Goal: Entertainment & Leisure: Browse casually

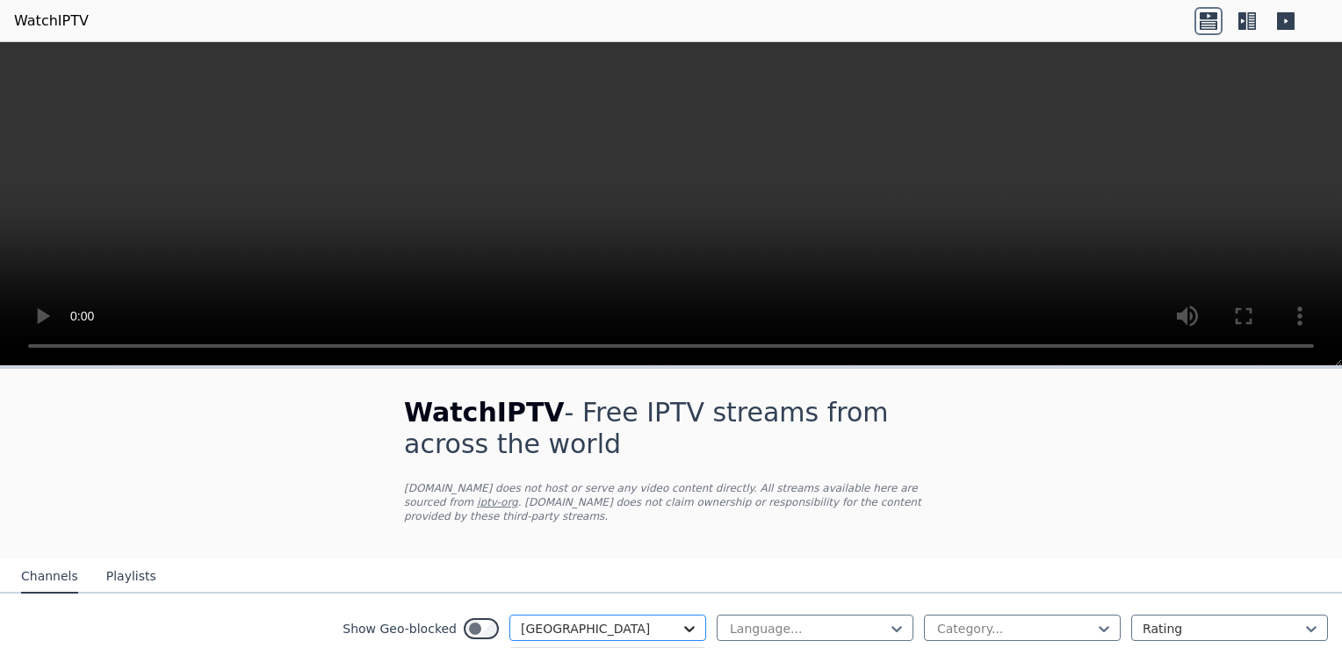
click at [684, 626] on icon at bounding box center [689, 629] width 11 height 6
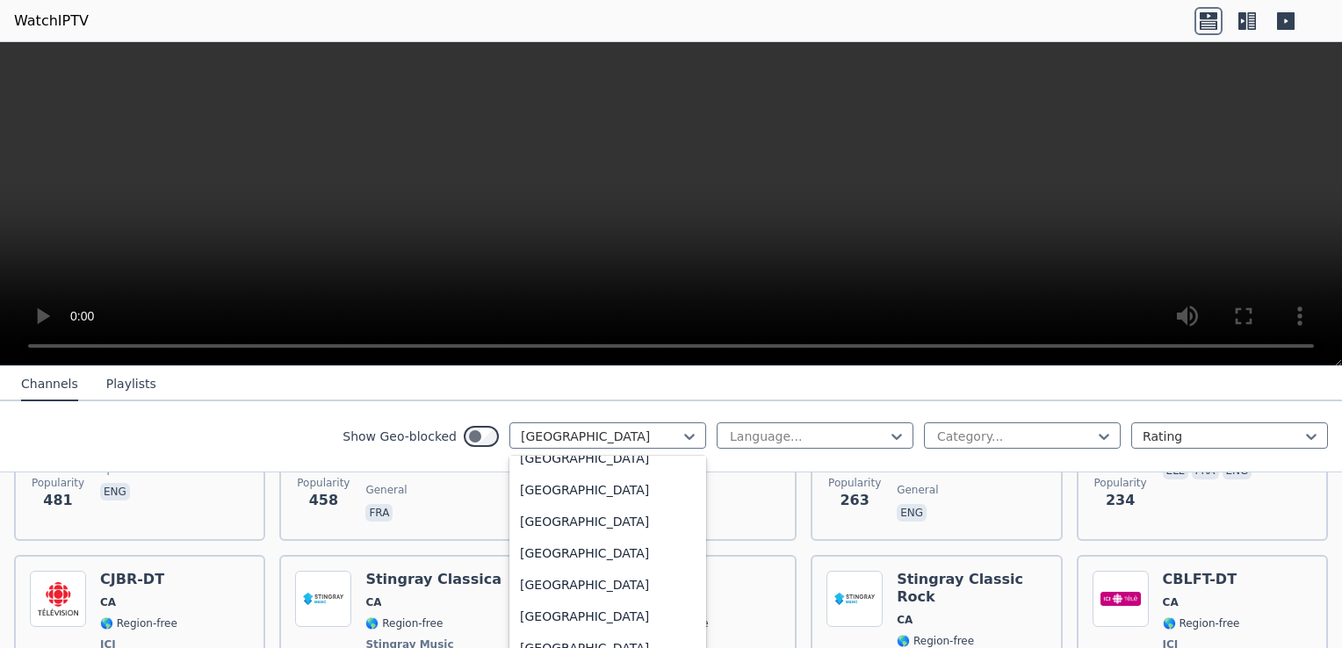
scroll to position [6202, 0]
click at [534, 496] on div "[GEOGRAPHIC_DATA]" at bounding box center [608, 490] width 197 height 32
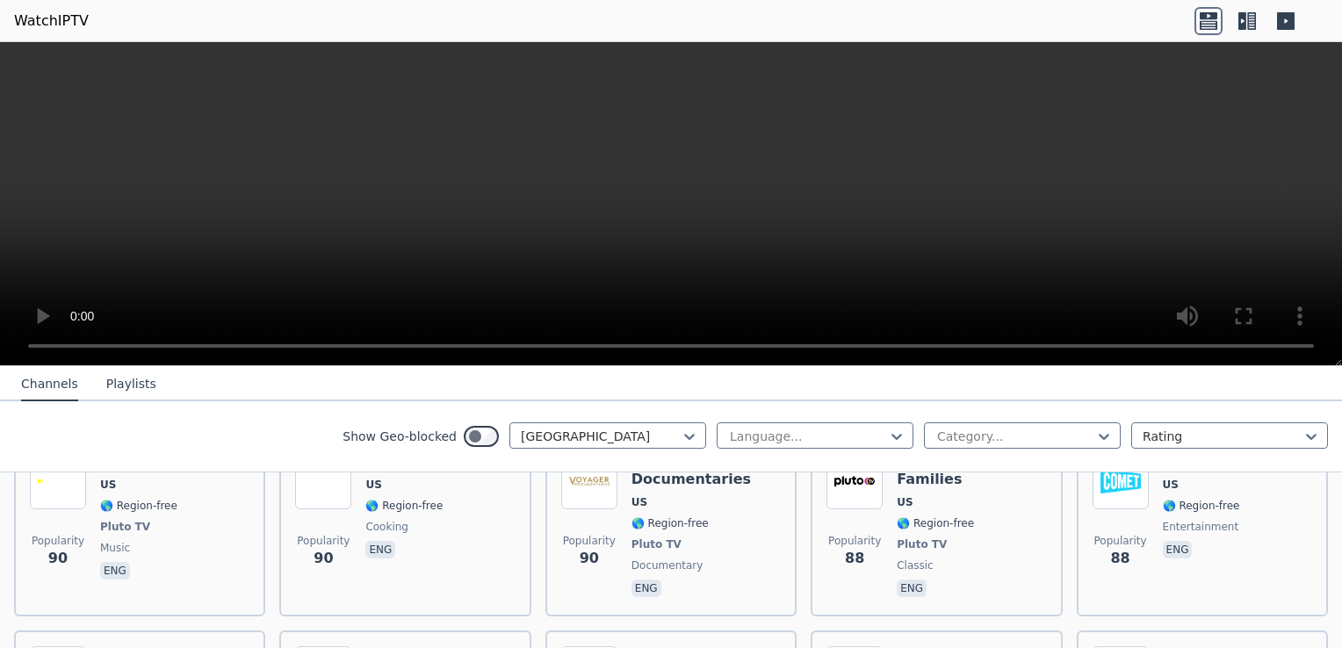
scroll to position [9053, 0]
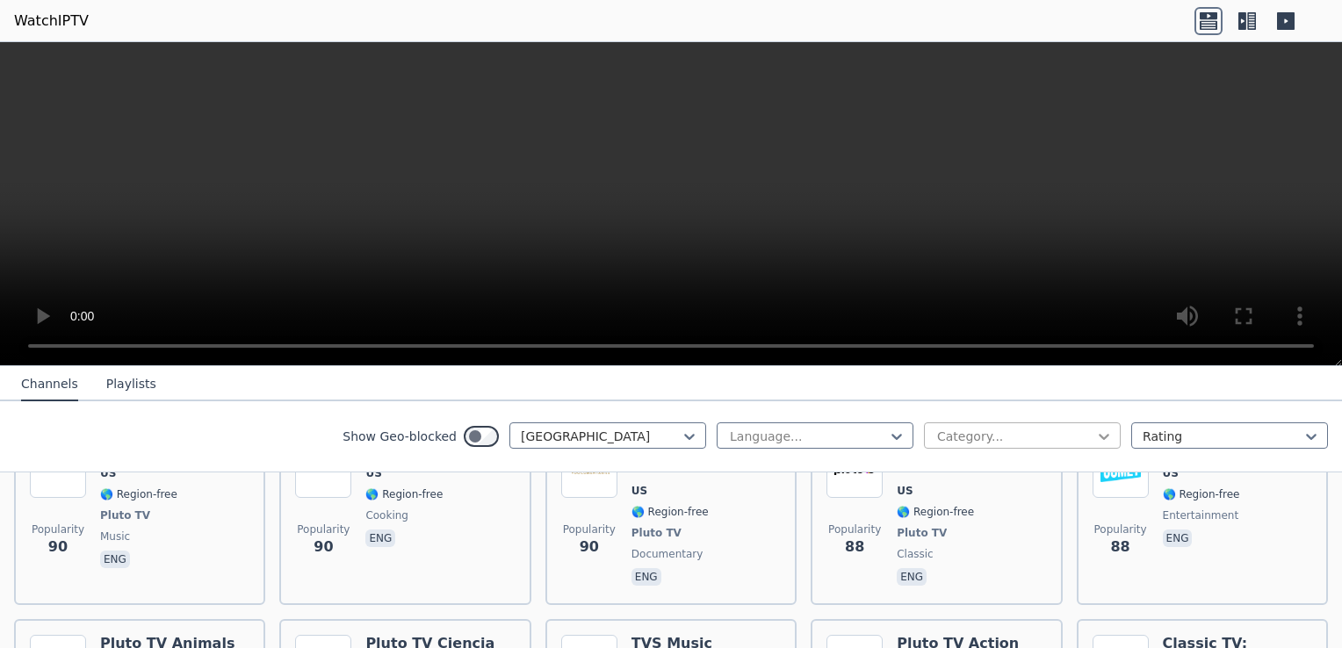
click at [1096, 434] on icon at bounding box center [1105, 437] width 18 height 18
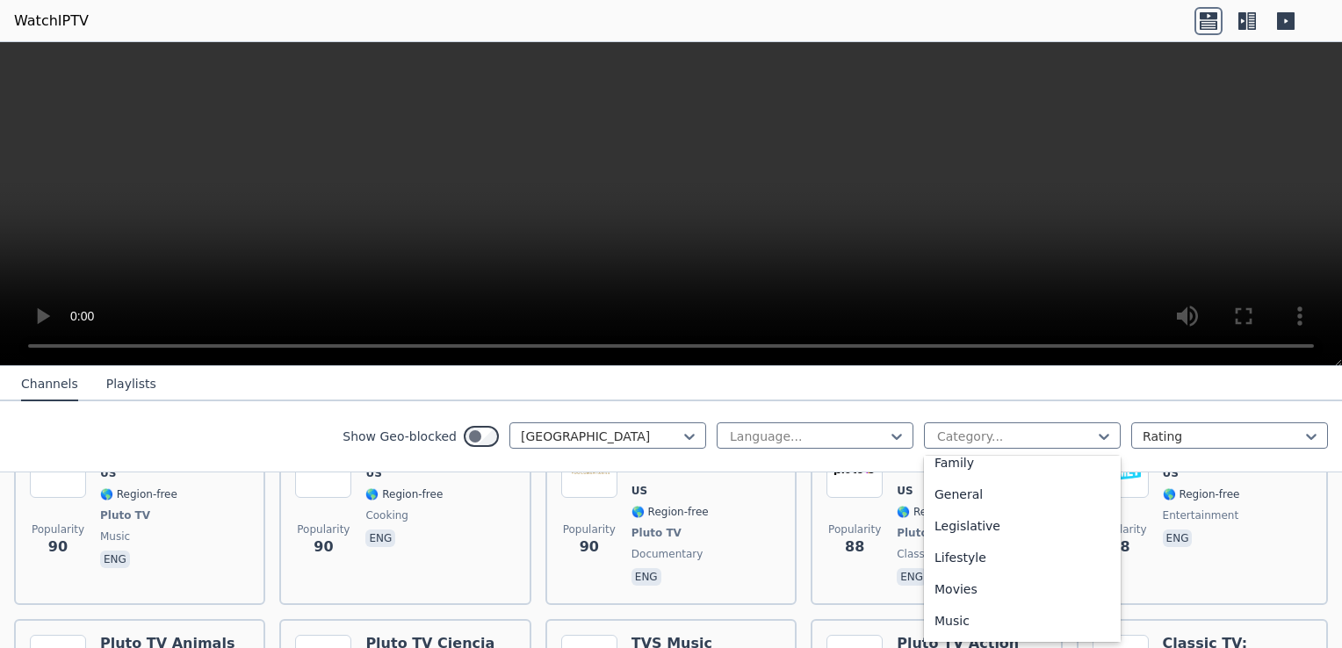
scroll to position [365, 0]
click at [995, 590] on div "Movies" at bounding box center [1022, 585] width 197 height 32
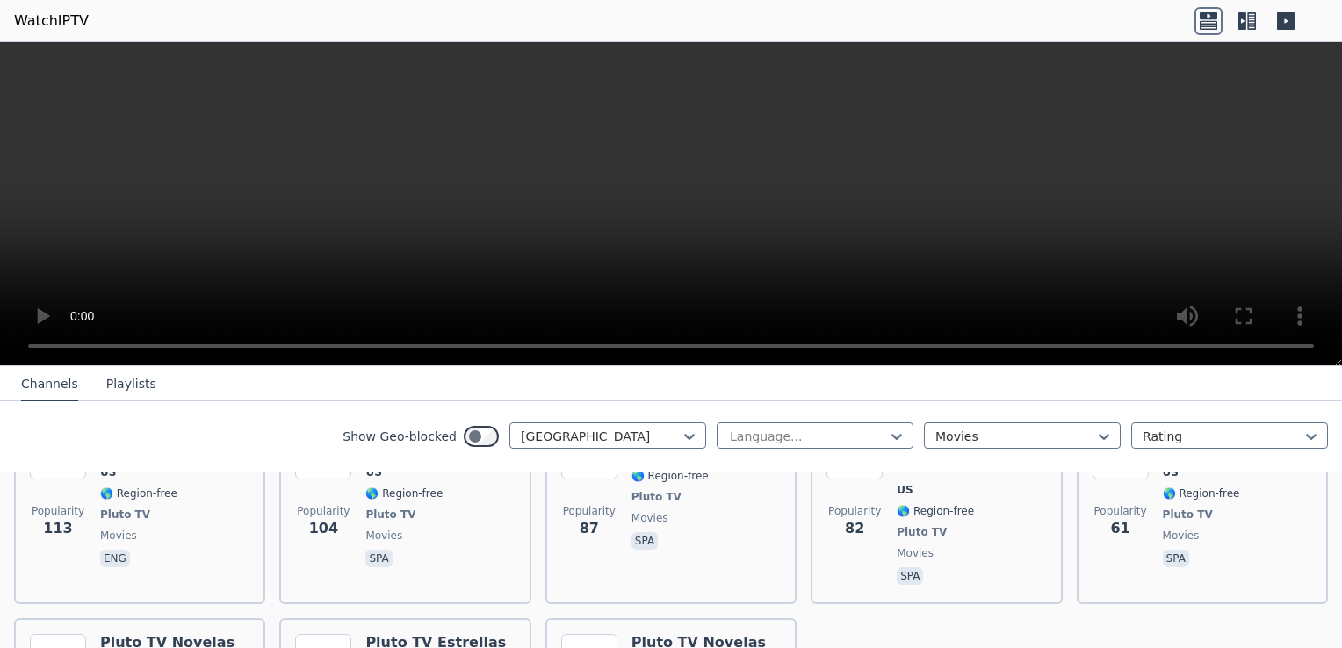
scroll to position [2052, 0]
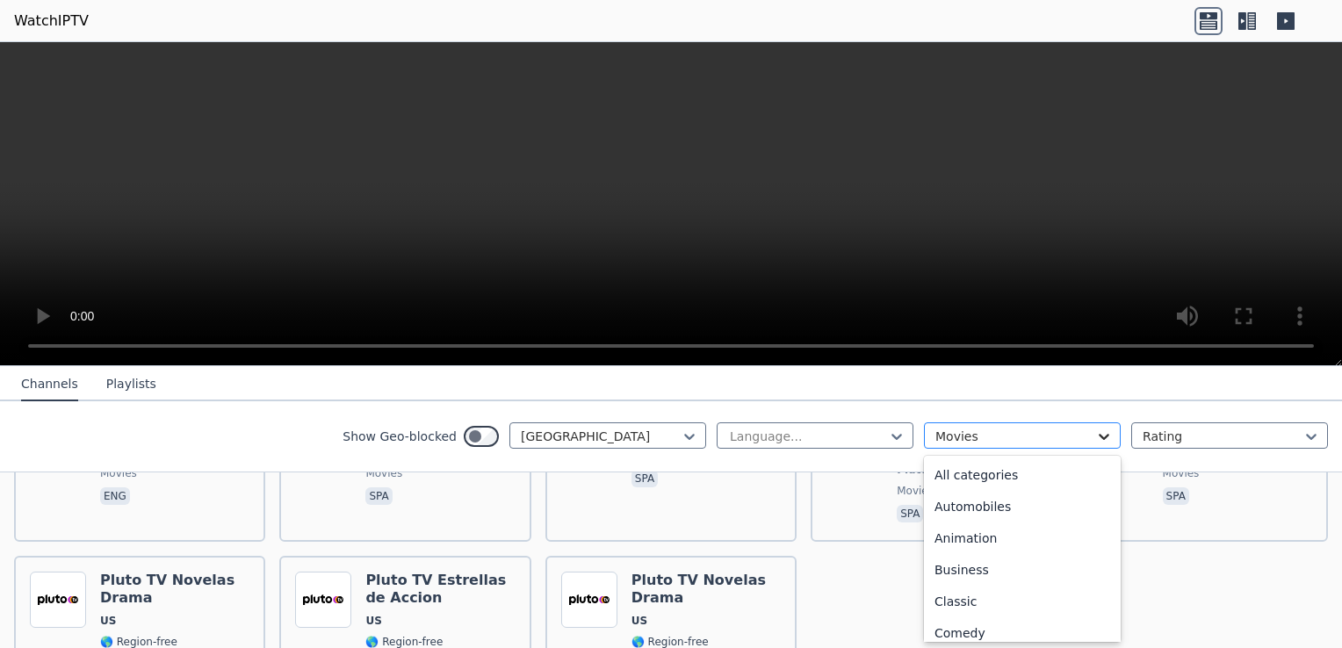
click at [1096, 435] on icon at bounding box center [1105, 437] width 18 height 18
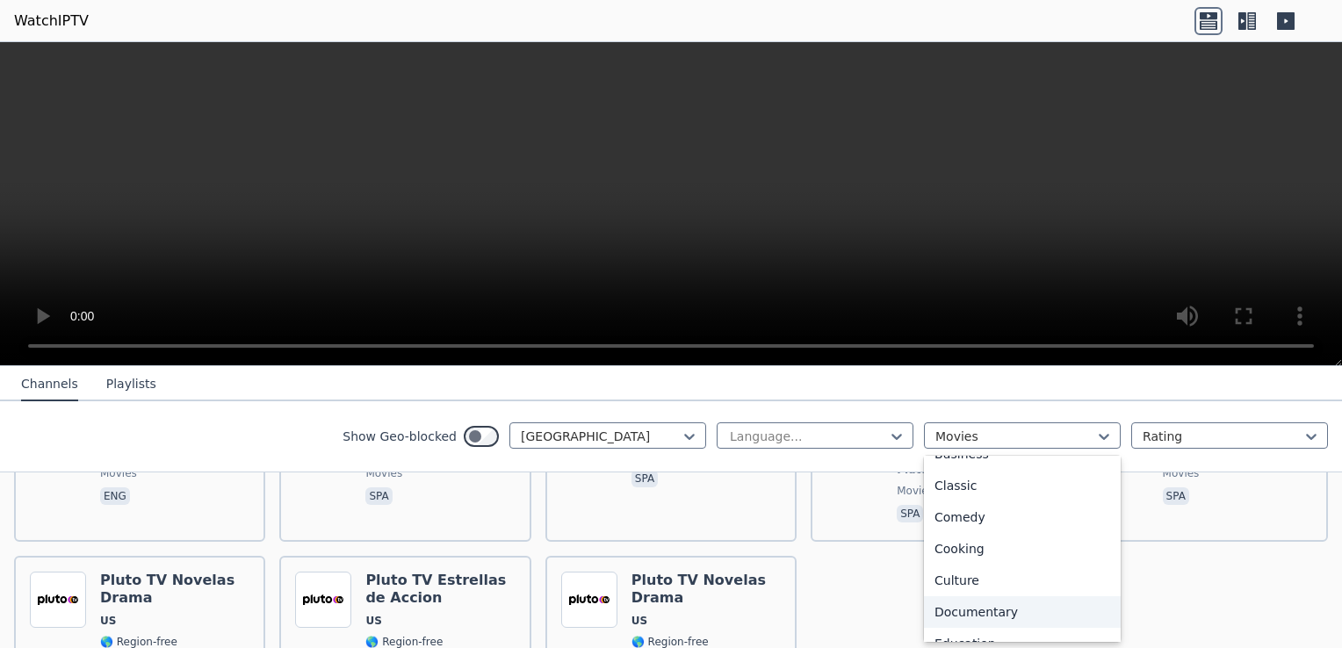
scroll to position [0, 0]
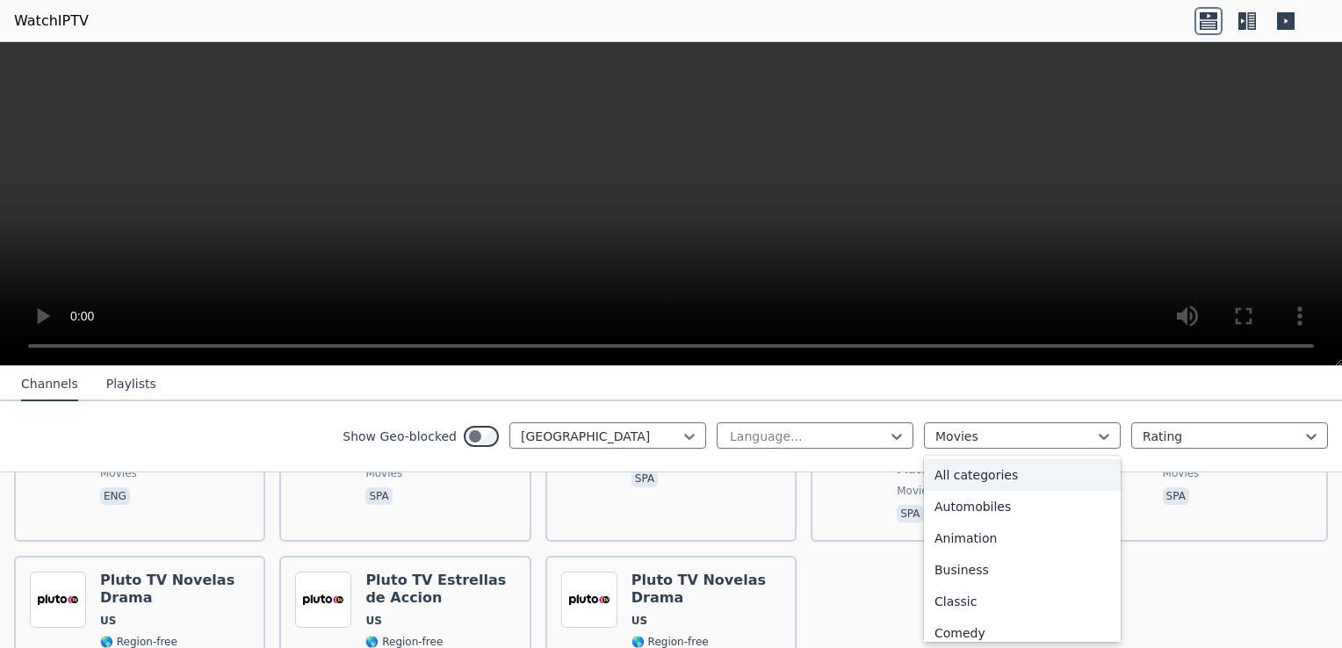
click at [1012, 483] on div "All categories" at bounding box center [1022, 476] width 197 height 32
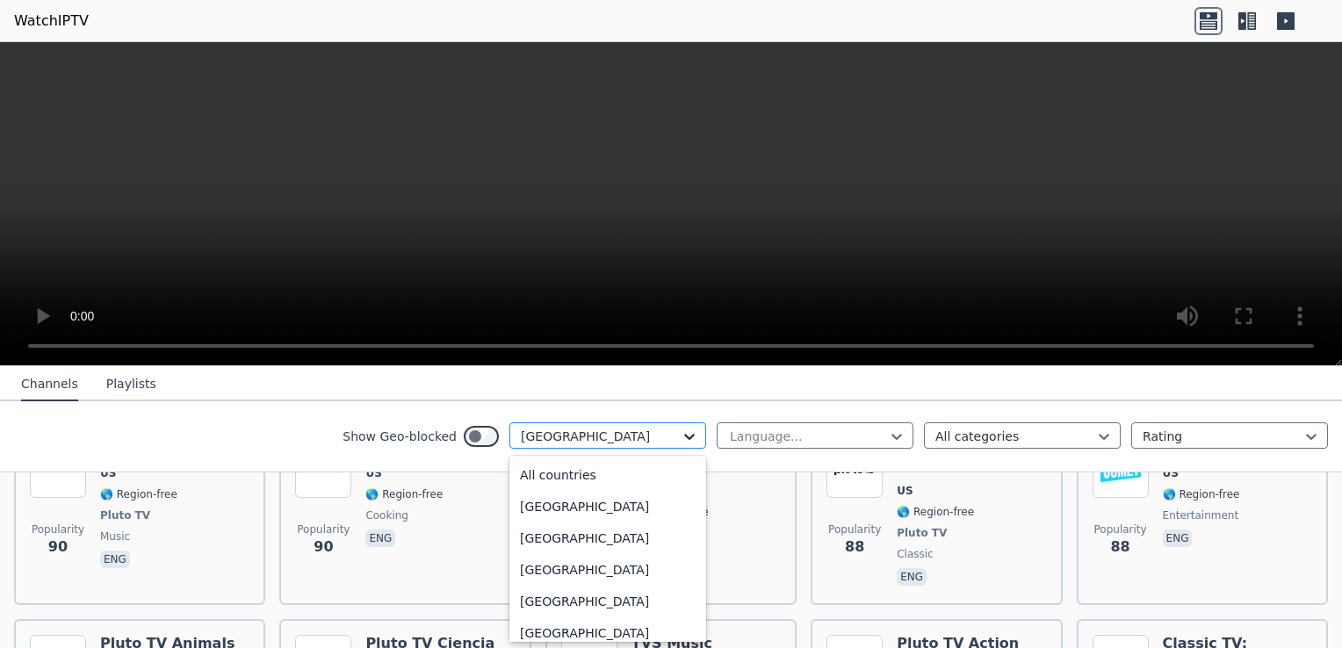
scroll to position [5999, 0]
click at [684, 436] on icon at bounding box center [689, 437] width 11 height 6
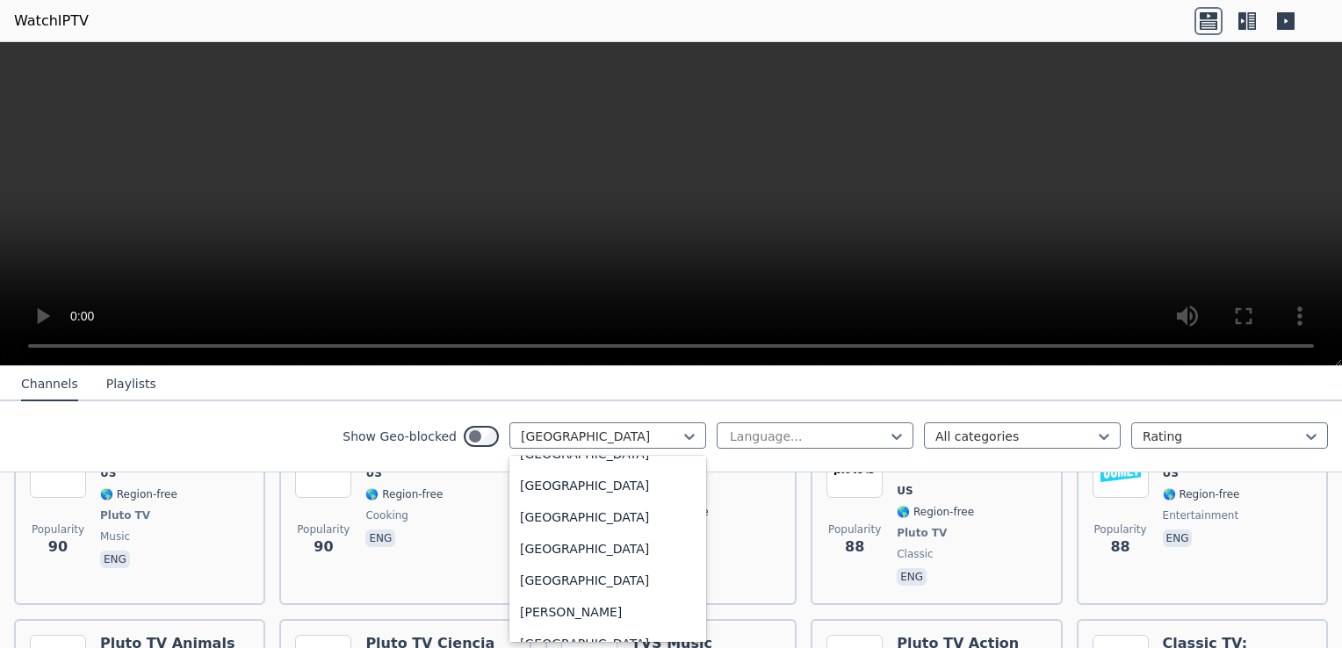
scroll to position [998, 0]
click at [585, 532] on div "[GEOGRAPHIC_DATA]" at bounding box center [608, 521] width 197 height 32
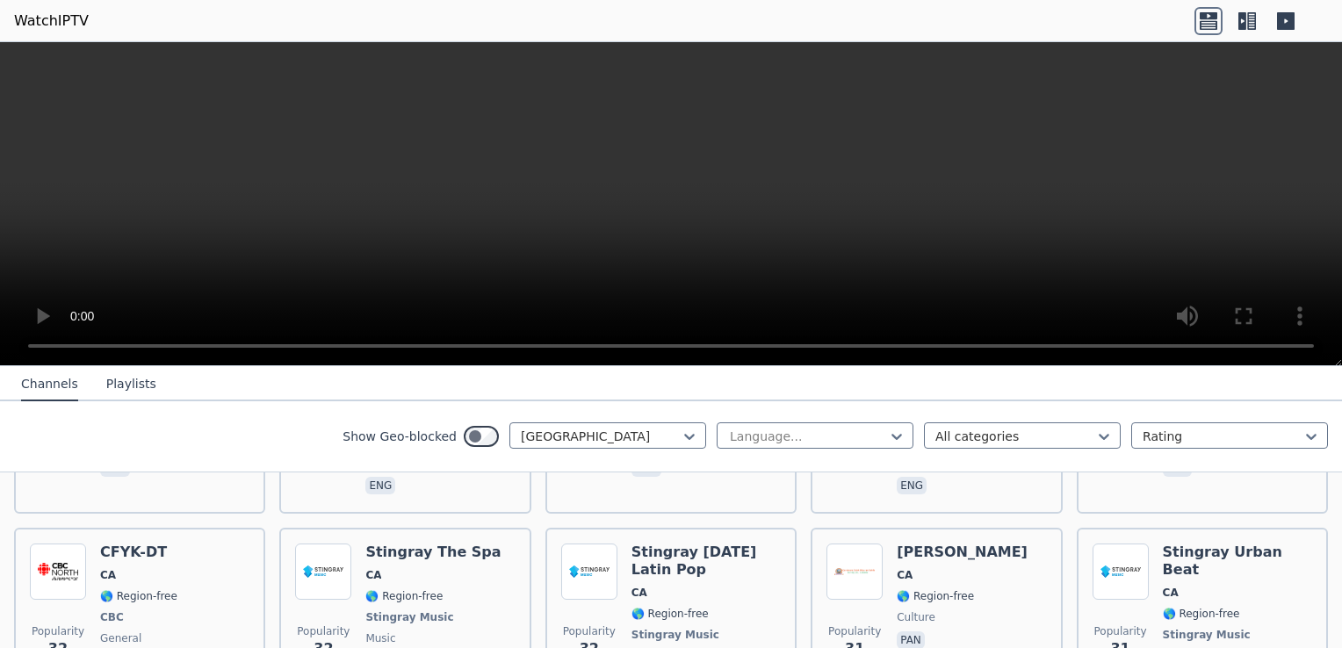
scroll to position [2891, 0]
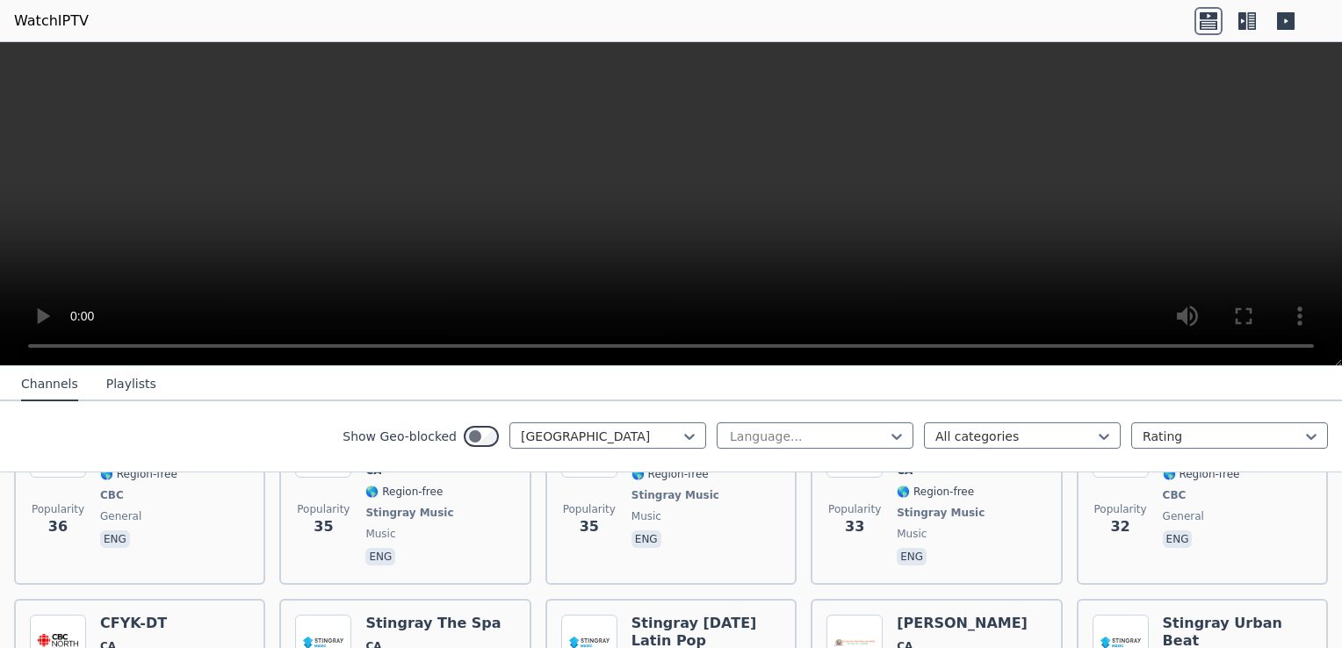
click at [1299, 373] on nav "Channels Playlists" at bounding box center [671, 383] width 1342 height 35
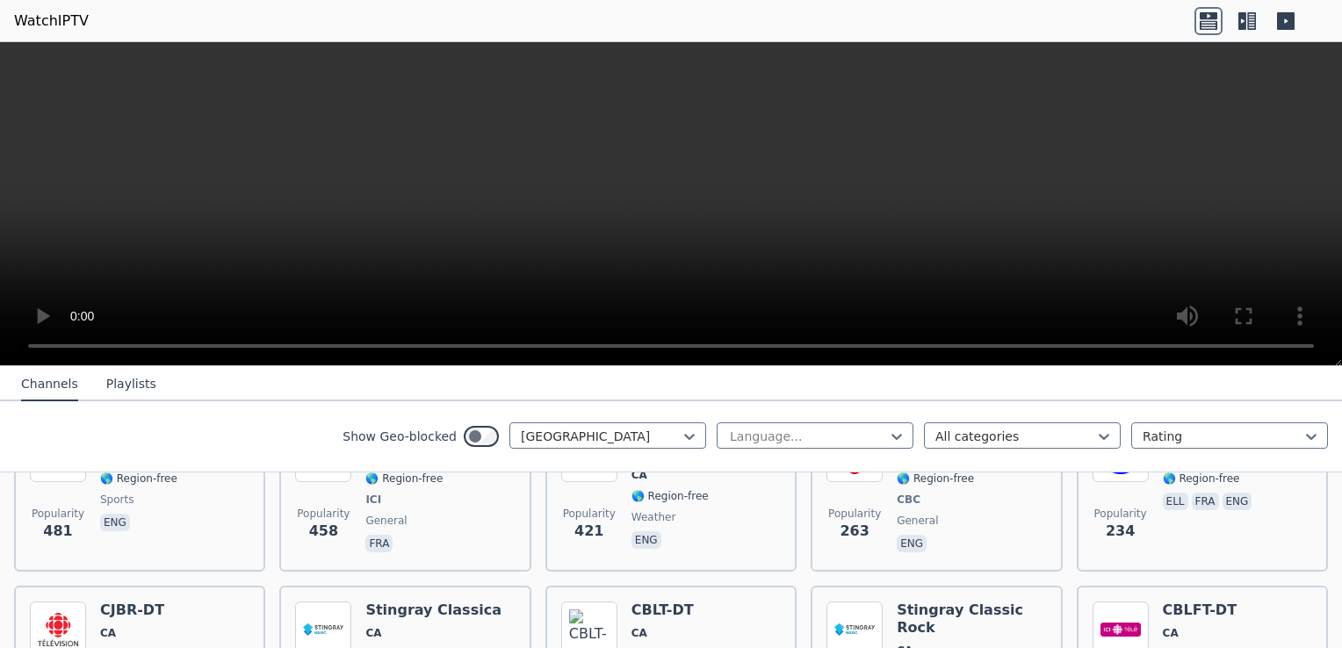
scroll to position [374, 0]
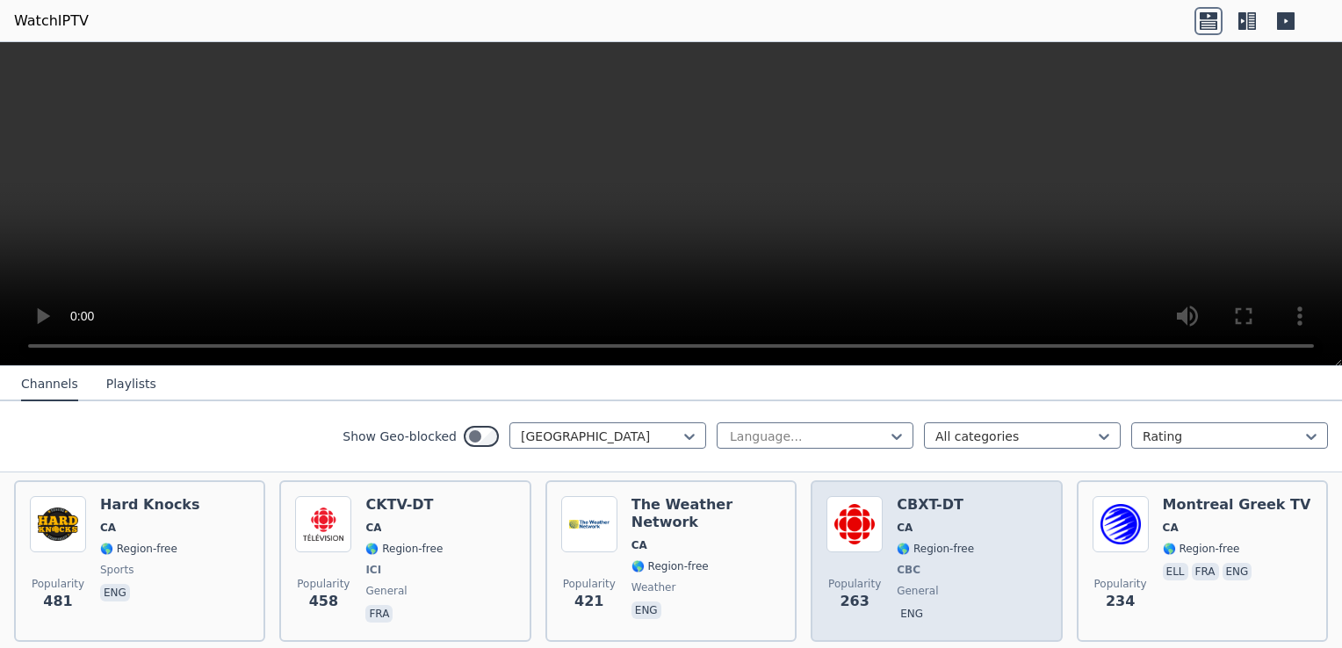
click at [963, 550] on div "Popularity 263 CBXT-DT CA 🌎 Region-free CBC general eng" at bounding box center [937, 561] width 220 height 130
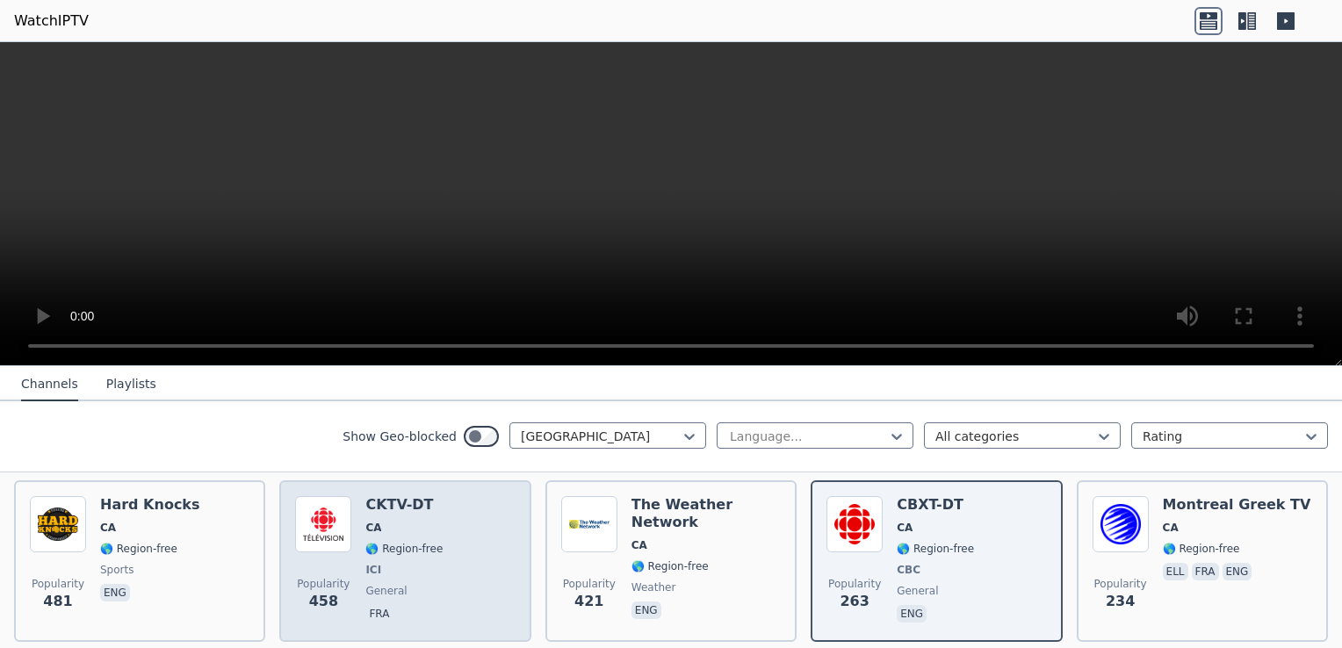
click at [447, 583] on div "Popularity 458 CKTV-DT CA 🌎 Region-free ICI general fra" at bounding box center [405, 561] width 220 height 130
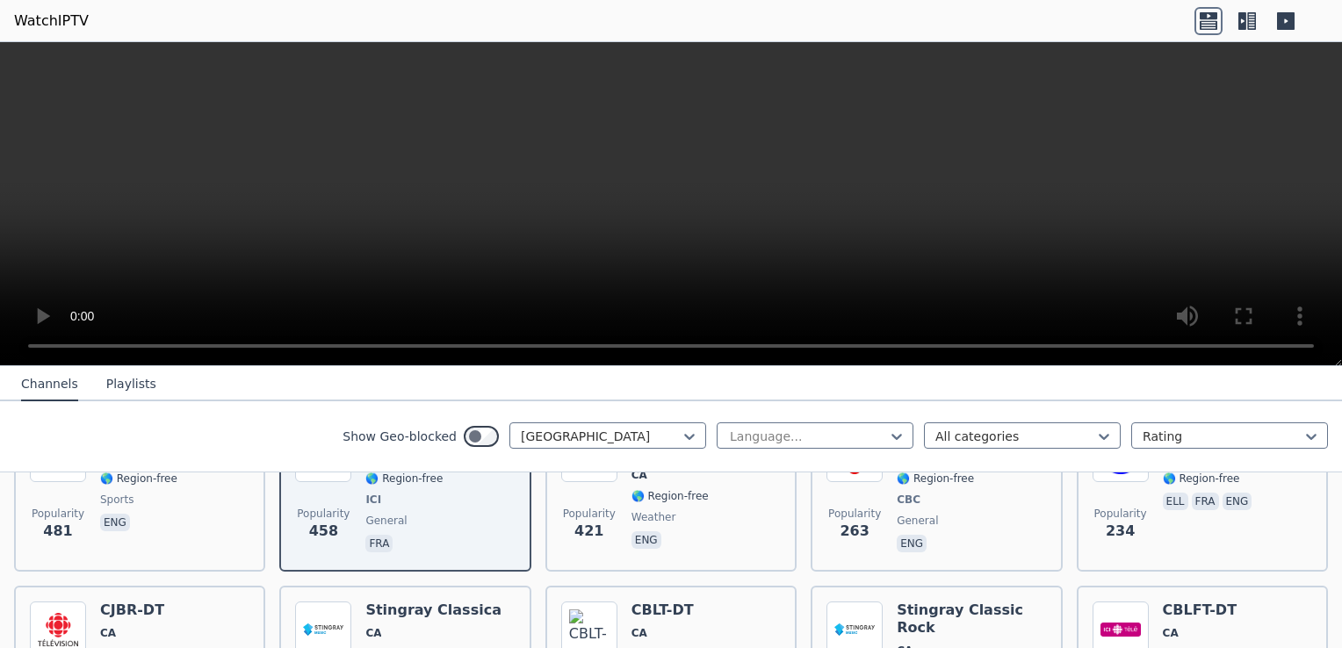
scroll to position [515, 0]
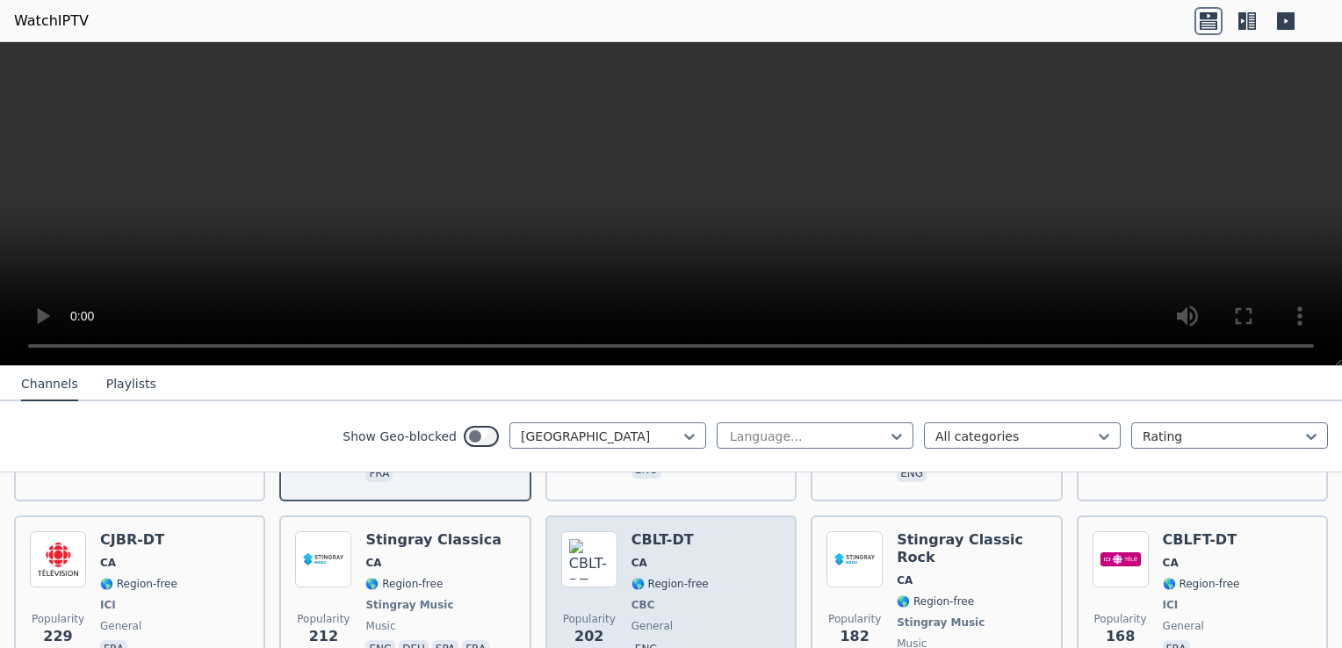
click at [720, 571] on div "Popularity 202 CBLT-DT CA 🌎 Region-free CBC general eng" at bounding box center [671, 606] width 220 height 148
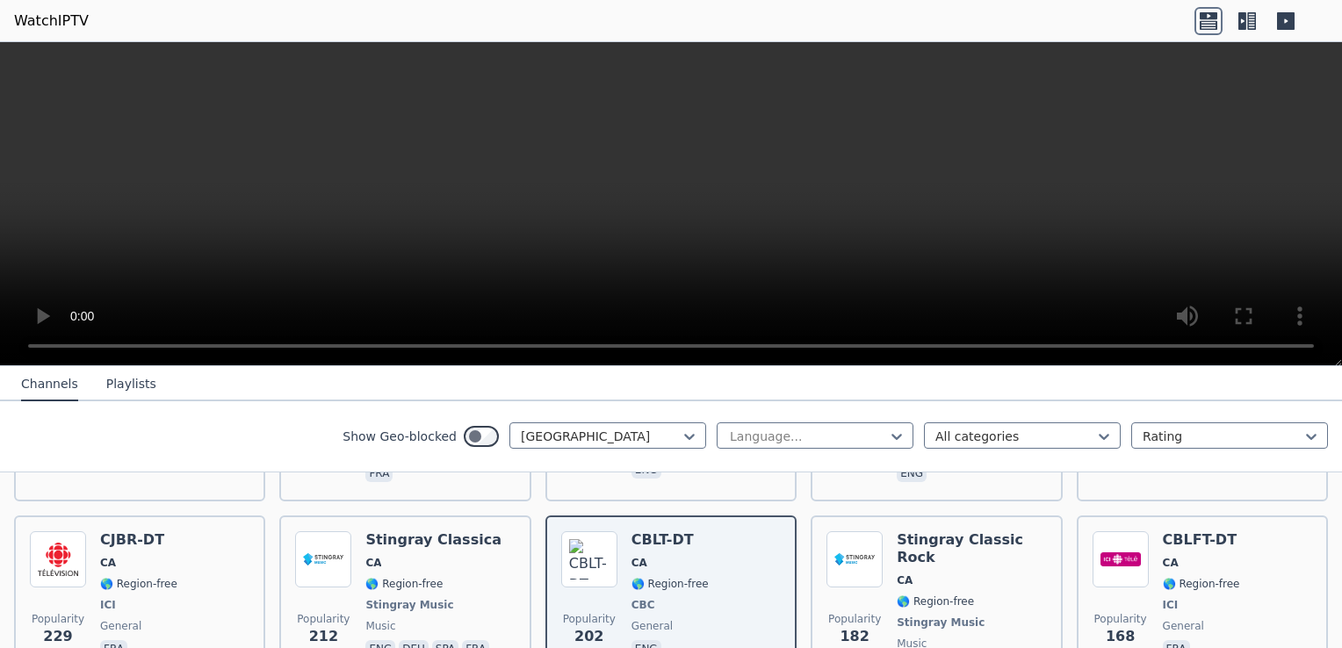
click at [1252, 19] on icon at bounding box center [1248, 21] width 28 height 28
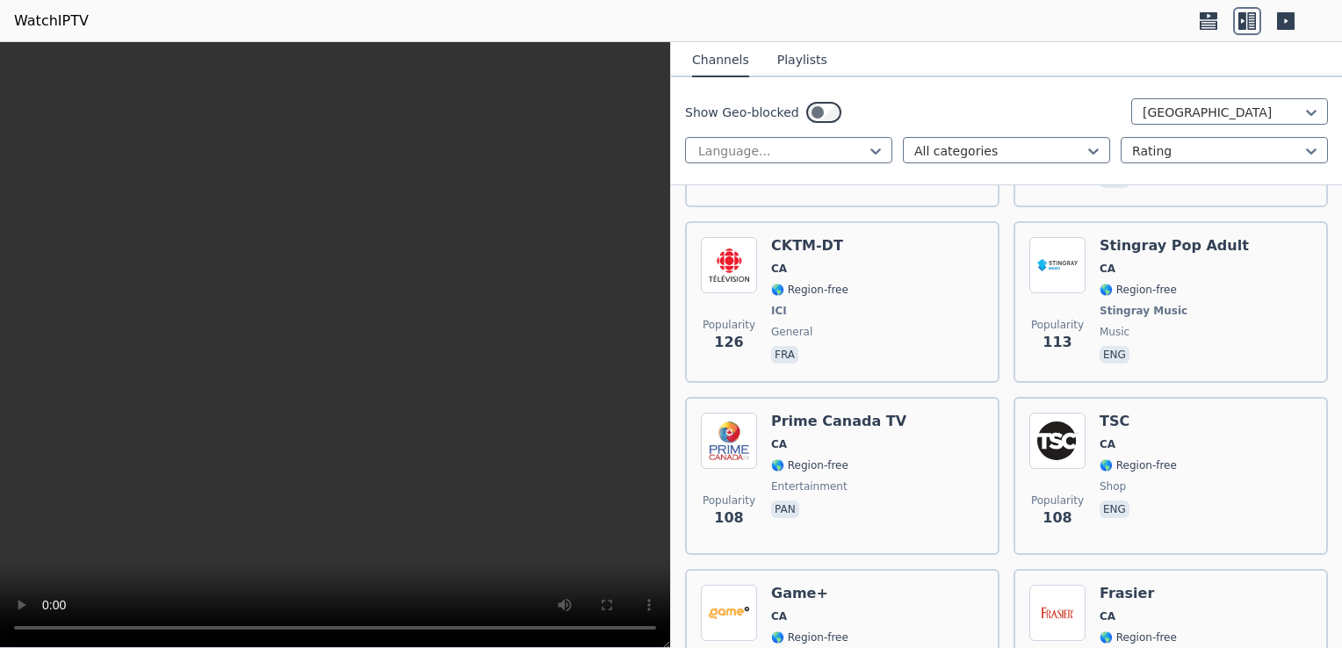
scroll to position [1768, 0]
